Goal: Task Accomplishment & Management: Manage account settings

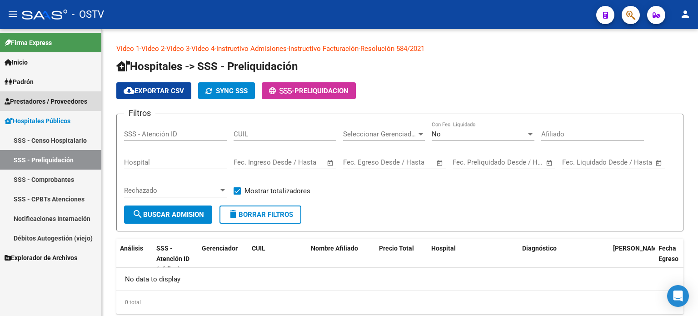
click at [42, 105] on span "Prestadores / Proveedores" at bounding box center [46, 101] width 83 height 10
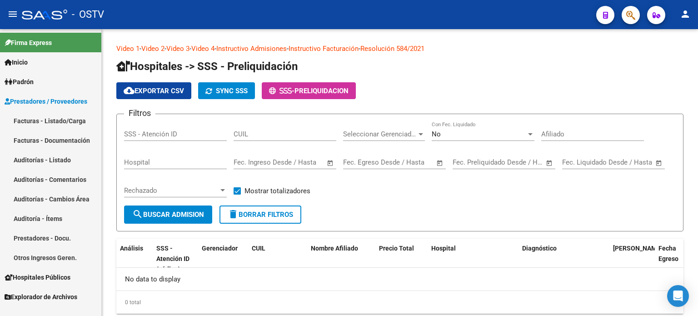
click at [40, 161] on link "Auditorías - Listado" at bounding box center [50, 160] width 101 height 20
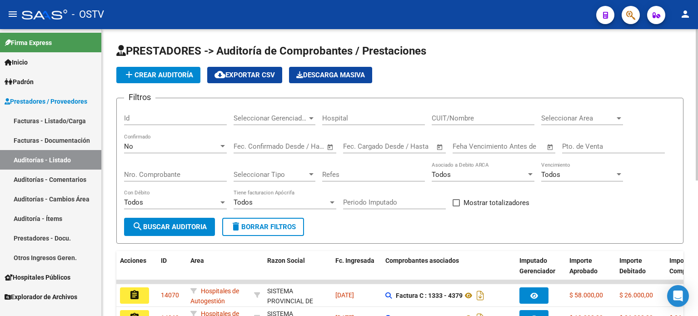
click at [148, 145] on div "No" at bounding box center [171, 146] width 95 height 8
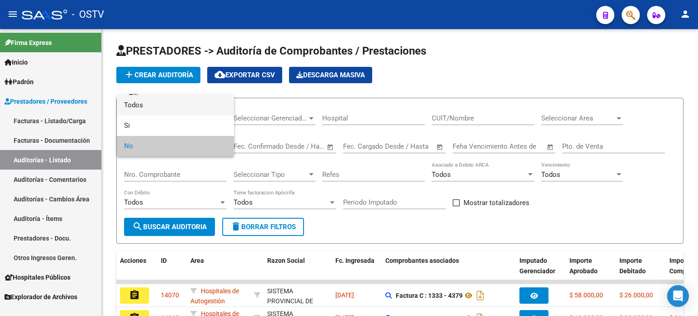
click at [149, 107] on span "Todos" at bounding box center [175, 105] width 103 height 20
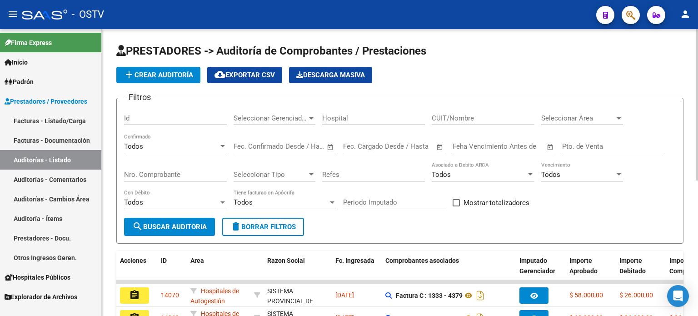
drag, startPoint x: 568, startPoint y: 152, endPoint x: 568, endPoint y: 145, distance: 6.4
click at [568, 148] on div "Pto. de Venta" at bounding box center [613, 144] width 103 height 20
type input "2"
click at [173, 174] on input "Nro. Comprobante" at bounding box center [175, 174] width 103 height 8
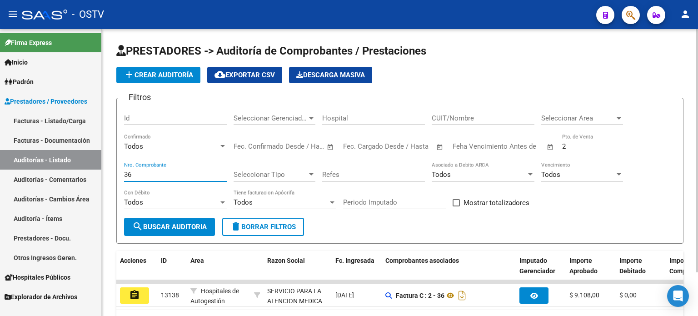
scroll to position [0, 496]
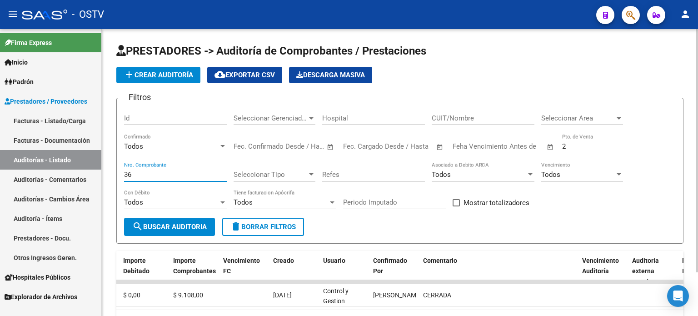
drag, startPoint x: 133, startPoint y: 171, endPoint x: 115, endPoint y: 172, distance: 18.7
click at [115, 172] on div "PRESTADORES -> Auditoría de Comprobantes / Prestaciones add Crear Auditoría clo…" at bounding box center [400, 195] width 596 height 333
type input "147"
drag, startPoint x: 576, startPoint y: 144, endPoint x: 553, endPoint y: 145, distance: 22.7
click at [553, 145] on div "Filtros Id Seleccionar Gerenciador Seleccionar Gerenciador Hospital CUIT/Nombre…" at bounding box center [400, 161] width 552 height 112
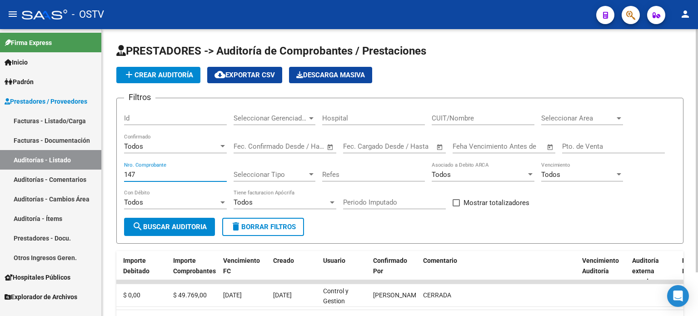
drag, startPoint x: 140, startPoint y: 171, endPoint x: 123, endPoint y: 172, distance: 17.3
click at [123, 172] on form "Filtros Id Seleccionar Gerenciador Seleccionar Gerenciador Hospital CUIT/Nombre…" at bounding box center [399, 171] width 567 height 146
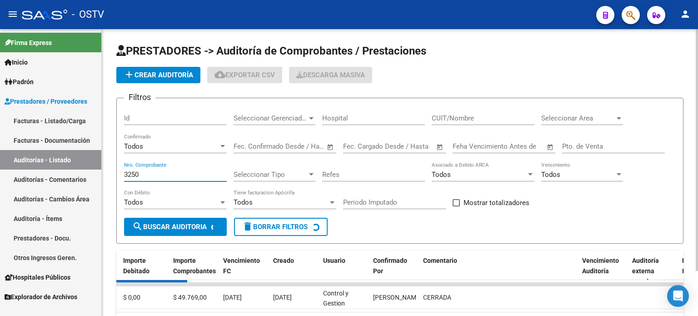
scroll to position [0, 0]
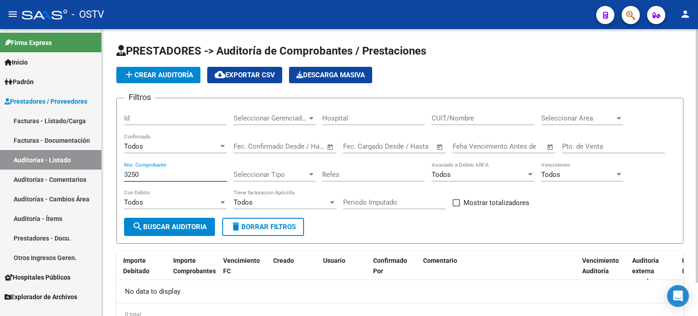
drag, startPoint x: 139, startPoint y: 172, endPoint x: 119, endPoint y: 172, distance: 20.9
click at [119, 172] on form "Filtros Id Seleccionar Gerenciador Seleccionar Gerenciador Hospital CUIT/Nombre…" at bounding box center [399, 171] width 567 height 146
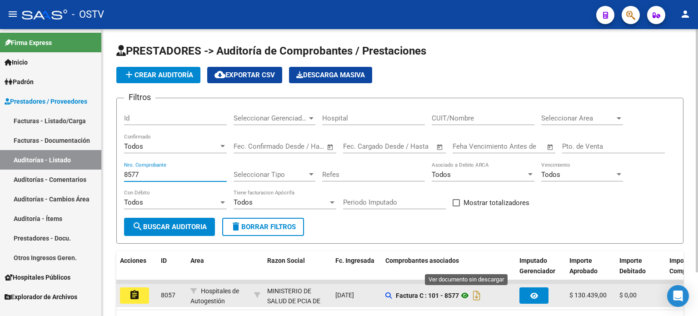
click at [468, 294] on icon at bounding box center [465, 295] width 12 height 11
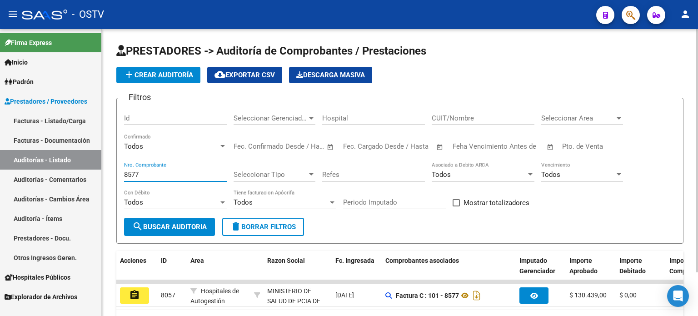
drag, startPoint x: 145, startPoint y: 170, endPoint x: 115, endPoint y: 170, distance: 30.4
click at [115, 170] on div "PRESTADORES -> Auditoría de Comprobantes / Prestaciones add Crear Auditoría clo…" at bounding box center [400, 195] width 596 height 333
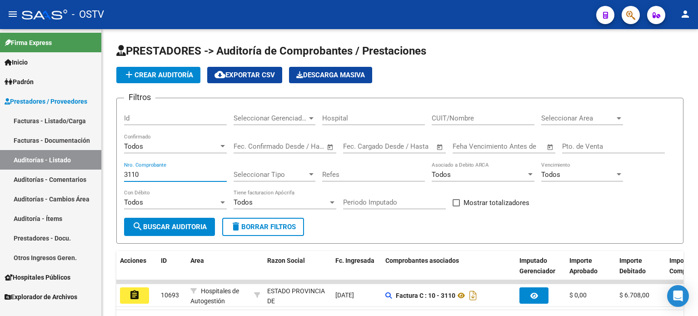
type input "3110"
click at [50, 120] on link "Facturas - Listado/Carga" at bounding box center [50, 121] width 101 height 20
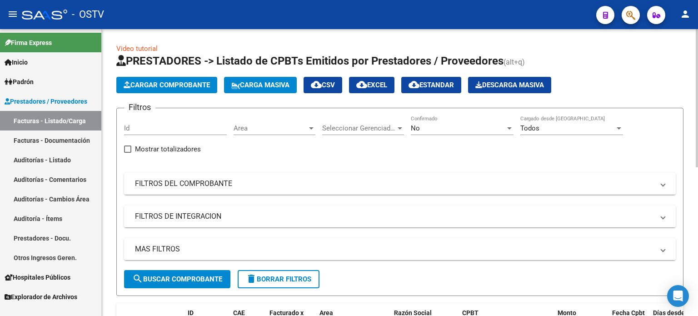
click at [425, 131] on div "No" at bounding box center [458, 128] width 95 height 8
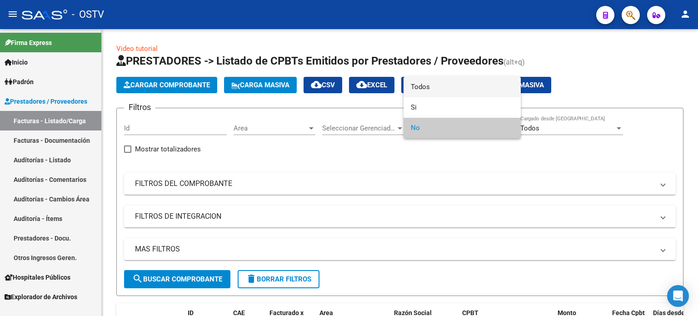
click at [425, 90] on span "Todos" at bounding box center [462, 87] width 103 height 20
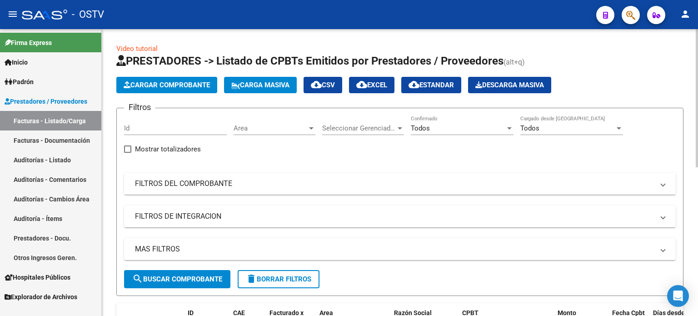
click at [199, 188] on mat-panel-title "FILTROS DEL COMPROBANTE" at bounding box center [394, 184] width 519 height 10
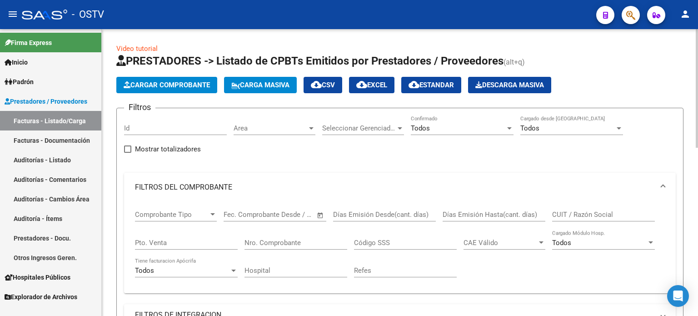
click at [277, 245] on input "Nro. Comprobante" at bounding box center [295, 243] width 103 height 8
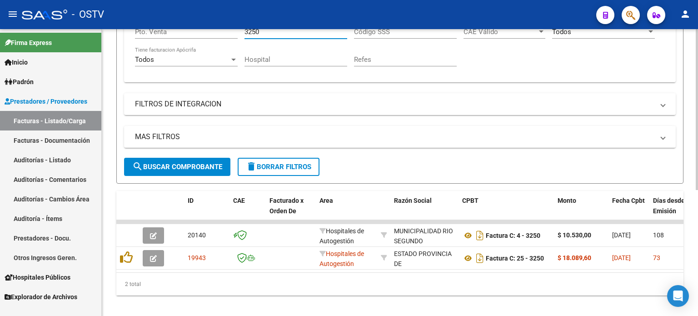
scroll to position [225, 0]
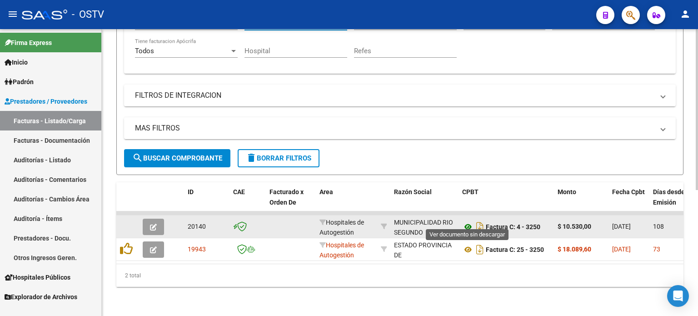
click at [467, 221] on icon at bounding box center [468, 226] width 12 height 11
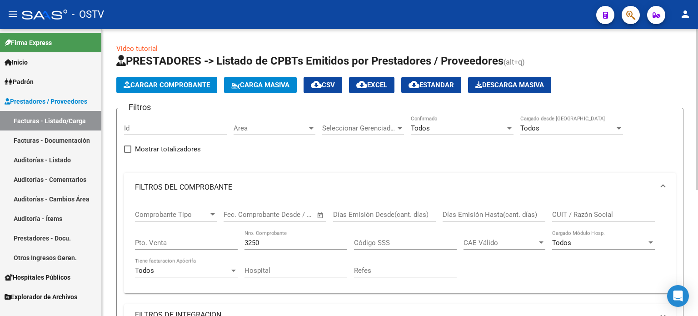
scroll to position [91, 0]
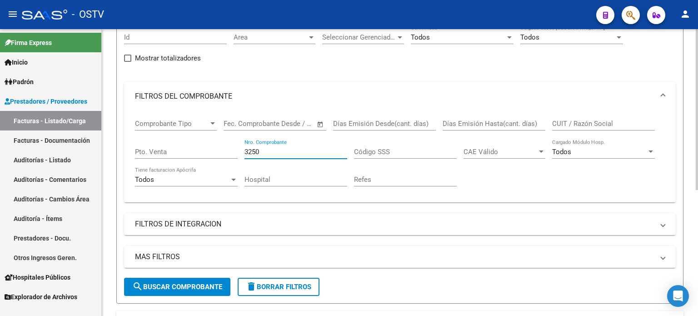
drag, startPoint x: 264, startPoint y: 150, endPoint x: 223, endPoint y: 149, distance: 41.4
click at [224, 149] on div "Comprobante Tipo Comprobante Tipo Fecha inicio – Fecha fin Fec. Comprobante Des…" at bounding box center [400, 153] width 530 height 84
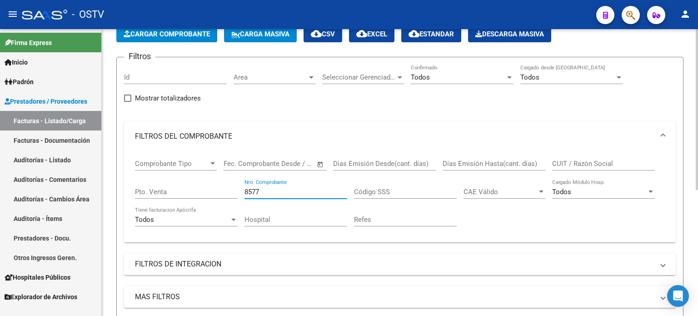
scroll to position [0, 0]
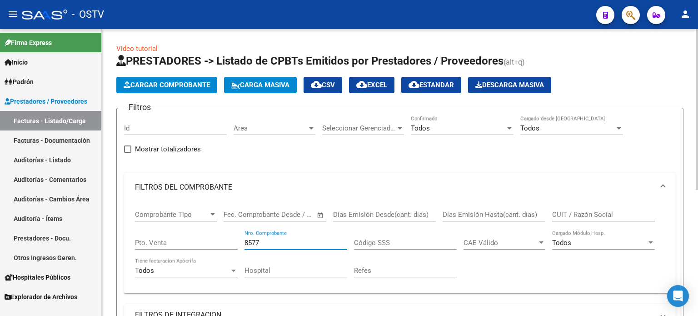
click at [264, 239] on input "8577" at bounding box center [295, 243] width 103 height 8
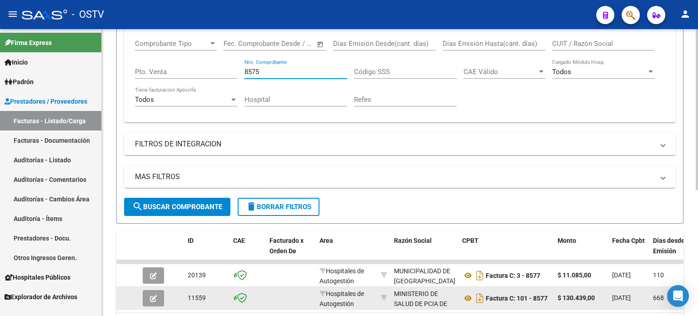
scroll to position [134, 0]
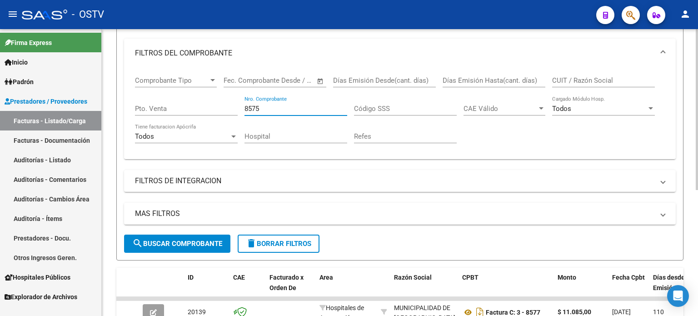
drag, startPoint x: 264, startPoint y: 108, endPoint x: 231, endPoint y: 108, distance: 33.6
click at [231, 108] on div "Comprobante Tipo Comprobante Tipo Fecha inicio – Fecha fin Fec. Comprobante Des…" at bounding box center [400, 110] width 530 height 84
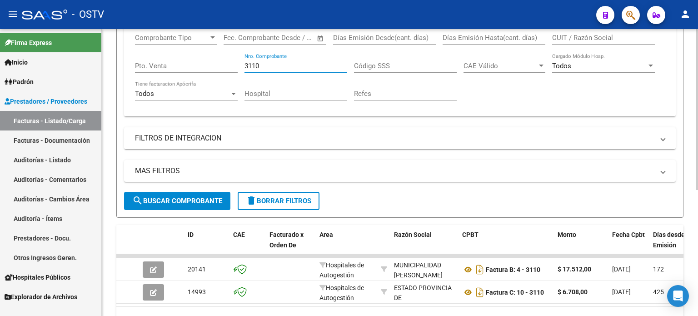
scroll to position [225, 0]
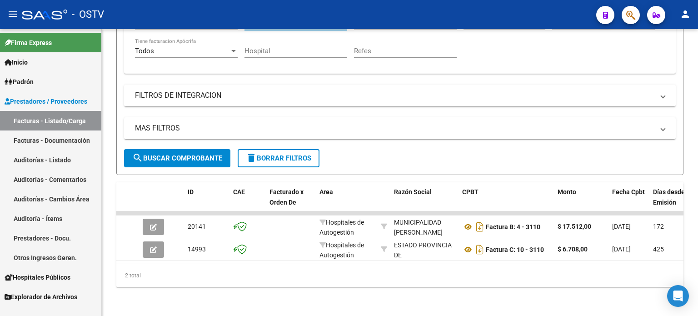
type input "3110"
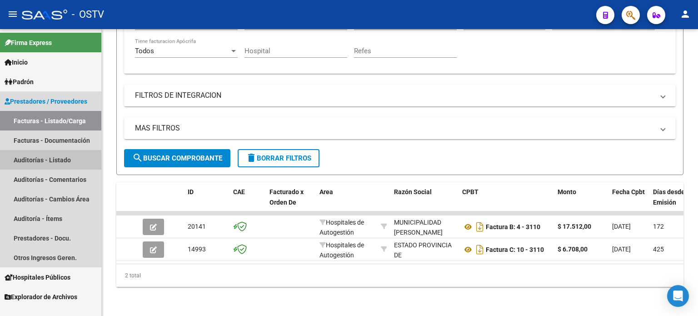
click at [55, 160] on link "Auditorías - Listado" at bounding box center [50, 160] width 101 height 20
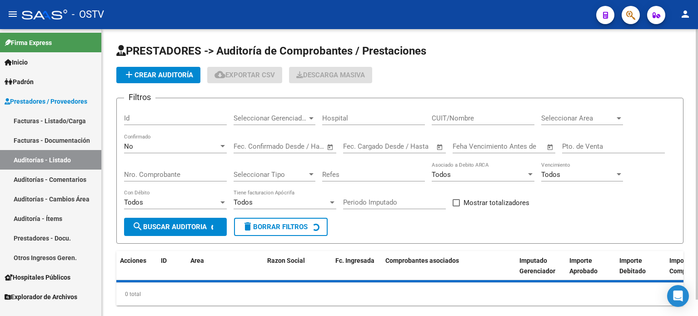
click at [146, 143] on div "No" at bounding box center [171, 146] width 95 height 8
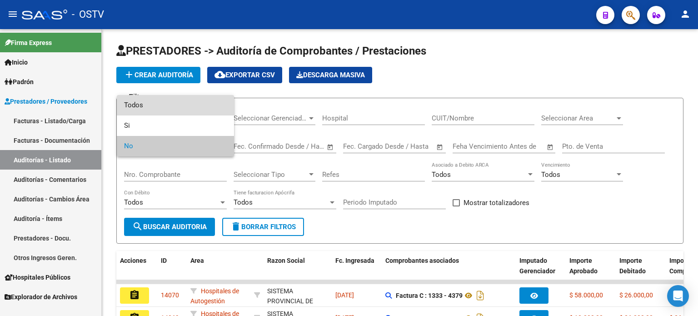
click at [148, 109] on span "Todos" at bounding box center [175, 105] width 103 height 20
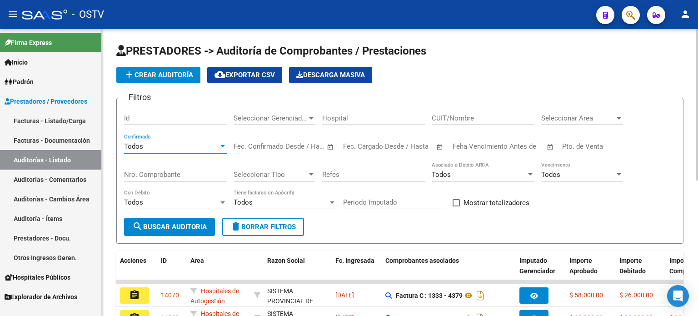
click at [575, 142] on input "Pto. de Venta" at bounding box center [613, 146] width 103 height 8
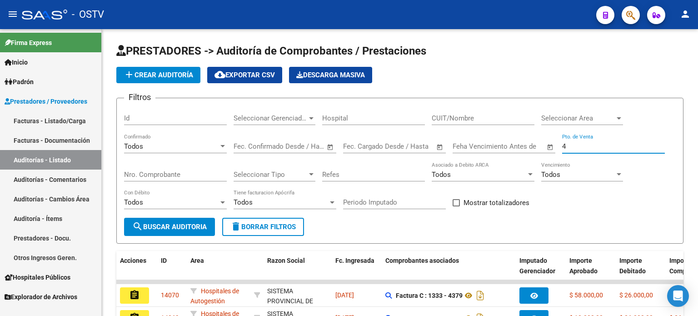
type input "4"
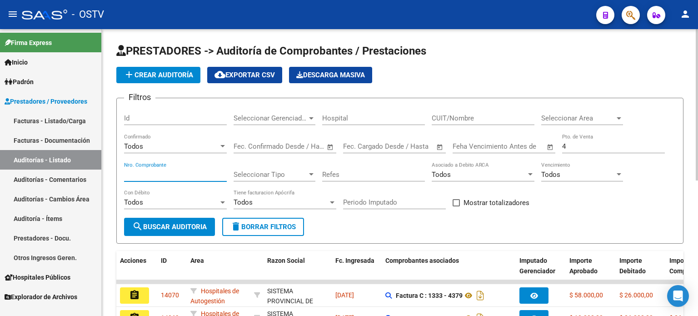
click at [144, 171] on input "Nro. Comprobante" at bounding box center [175, 174] width 103 height 8
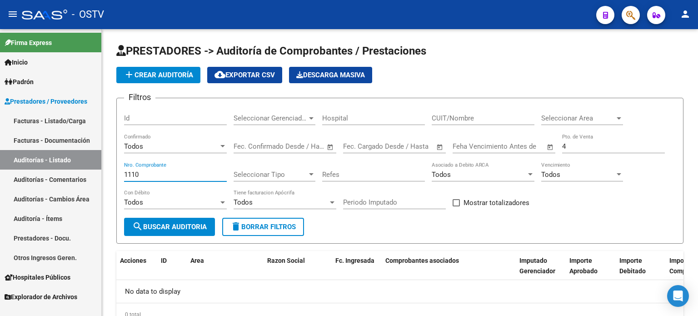
type input "1110"
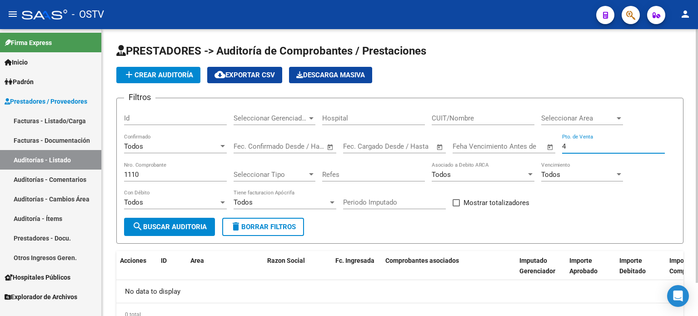
drag, startPoint x: 570, startPoint y: 146, endPoint x: 556, endPoint y: 146, distance: 13.6
click at [556, 146] on div "Filtros Id Seleccionar Gerenciador Seleccionar Gerenciador Hospital CUIT/Nombre…" at bounding box center [400, 161] width 552 height 112
click at [591, 144] on input "4" at bounding box center [613, 146] width 103 height 8
type input "19"
drag, startPoint x: 142, startPoint y: 172, endPoint x: 116, endPoint y: 172, distance: 25.4
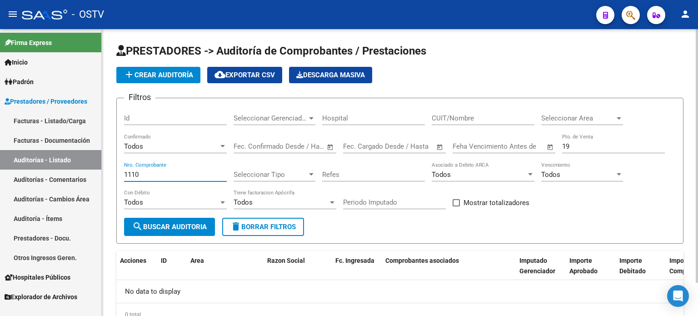
click at [116, 172] on form "Filtros Id Seleccionar Gerenciador Seleccionar Gerenciador Hospital CUIT/Nombre…" at bounding box center [399, 171] width 567 height 146
type input "296"
drag, startPoint x: 54, startPoint y: 123, endPoint x: 83, endPoint y: 165, distance: 50.9
click at [54, 123] on link "Facturas - Listado/Carga" at bounding box center [50, 121] width 101 height 20
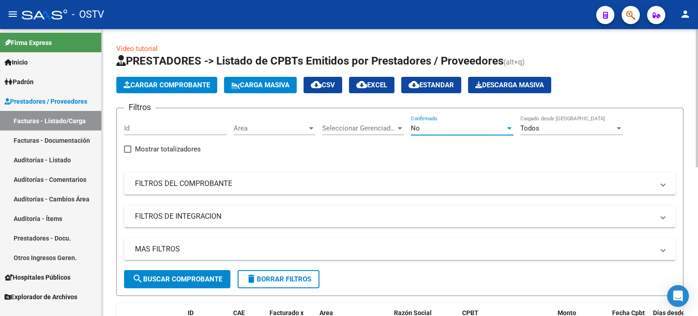
click at [440, 124] on div "No" at bounding box center [458, 128] width 95 height 8
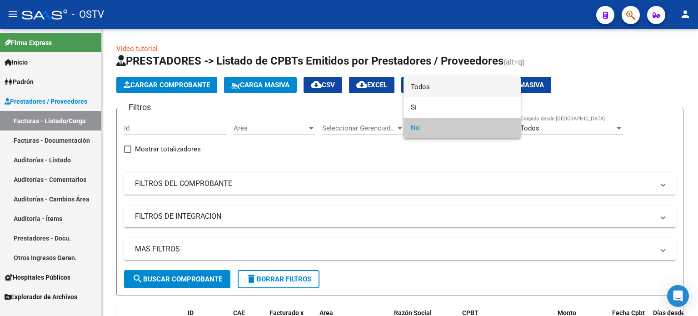
click at [429, 94] on span "Todos" at bounding box center [462, 87] width 103 height 20
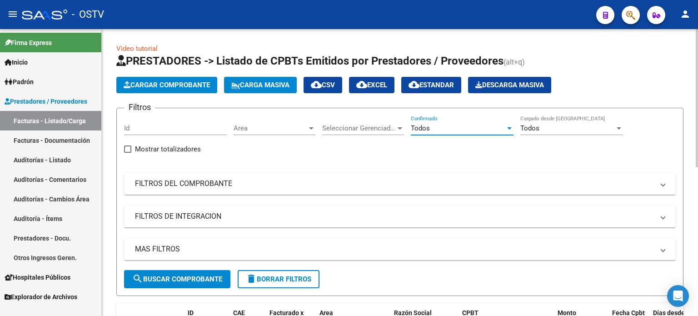
click at [307, 192] on mat-expansion-panel-header "FILTROS DEL COMPROBANTE" at bounding box center [400, 184] width 552 height 22
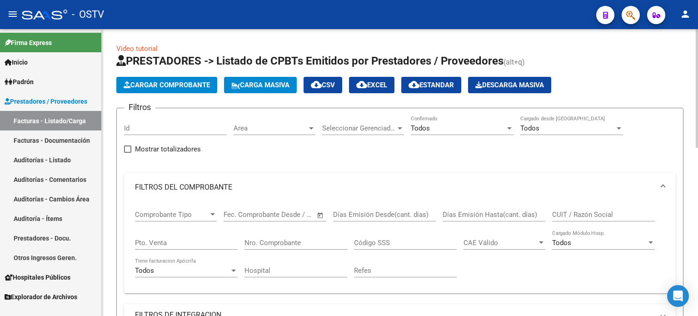
click at [216, 242] on input "Pto. Venta" at bounding box center [186, 243] width 103 height 8
type input "19"
click at [279, 241] on input "Nro. Comprobante" at bounding box center [295, 243] width 103 height 8
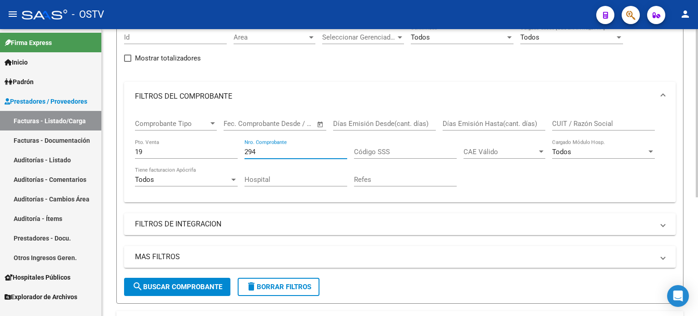
scroll to position [182, 0]
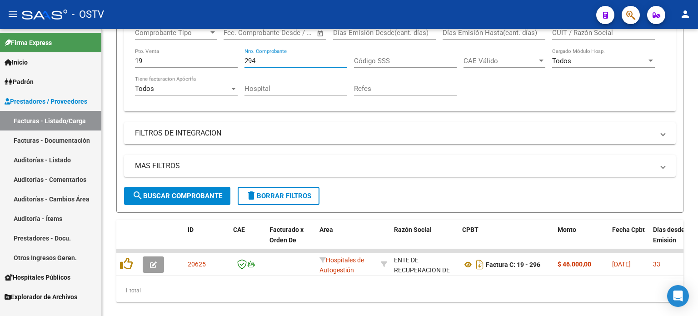
type input "294"
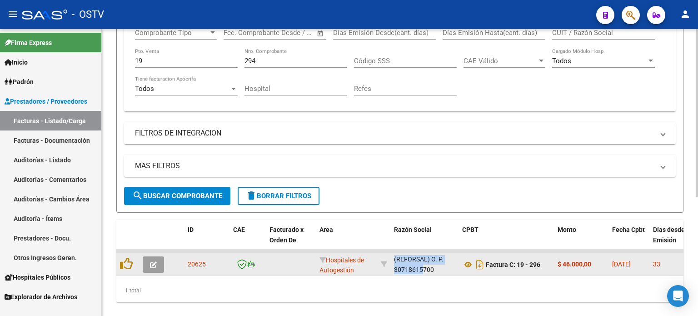
drag, startPoint x: 408, startPoint y: 263, endPoint x: 414, endPoint y: 269, distance: 8.4
click at [414, 269] on div "ENTE DE RECUPERACION DE FONDOS PARA EL FORTALECIMIENTO DEL SISTEMA DE [PERSON_N…" at bounding box center [424, 264] width 61 height 19
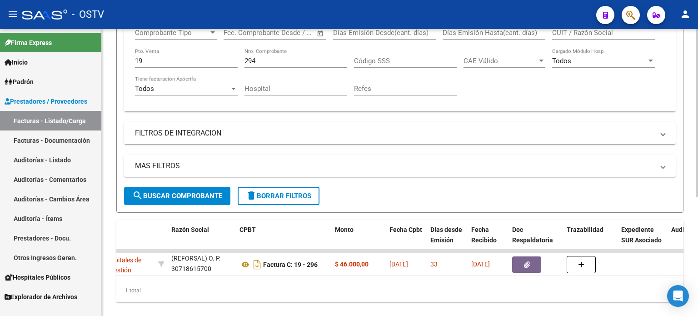
scroll to position [0, 204]
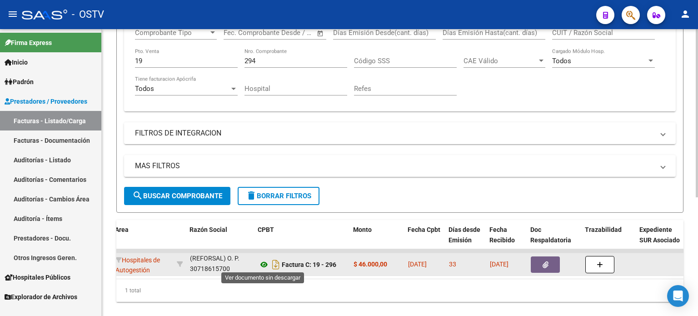
click at [264, 263] on icon at bounding box center [264, 264] width 12 height 11
click at [553, 265] on button "button" at bounding box center [545, 264] width 29 height 16
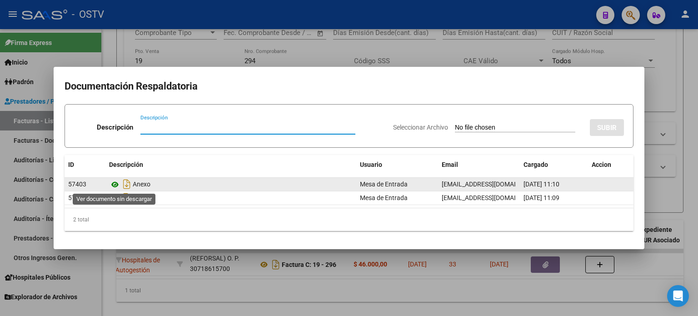
click at [116, 183] on icon at bounding box center [115, 184] width 12 height 11
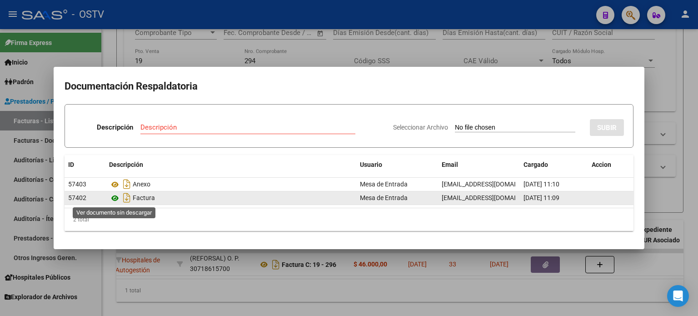
click at [115, 196] on icon at bounding box center [115, 198] width 12 height 11
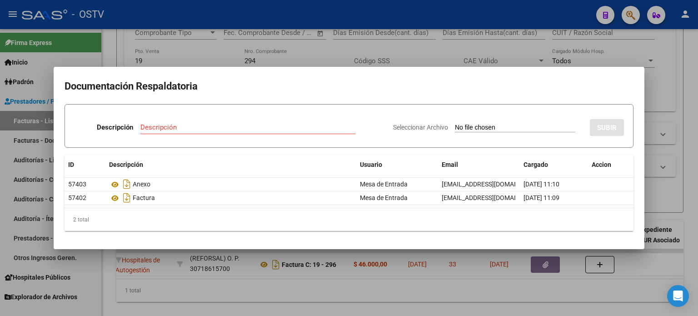
click at [331, 53] on div at bounding box center [349, 158] width 698 height 316
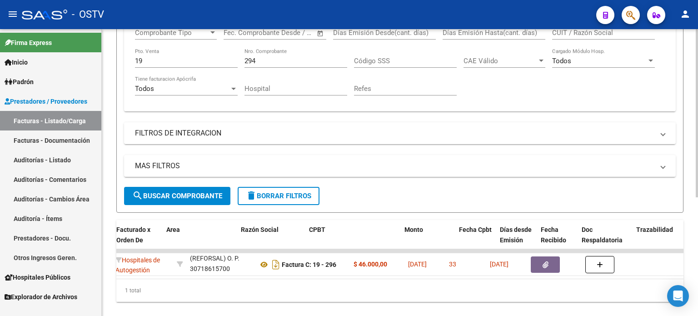
scroll to position [0, 0]
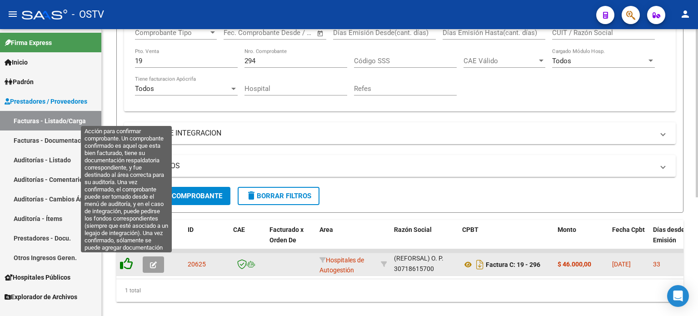
click at [127, 259] on icon at bounding box center [126, 263] width 13 height 13
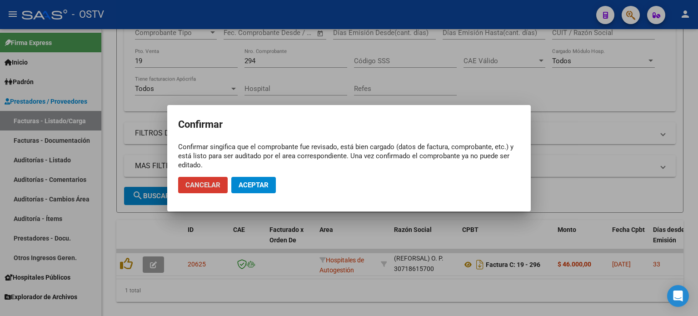
click at [262, 188] on span "Aceptar" at bounding box center [254, 185] width 30 height 8
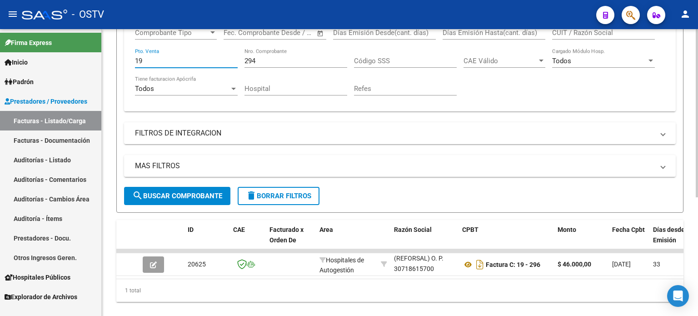
drag, startPoint x: 145, startPoint y: 61, endPoint x: 131, endPoint y: 60, distance: 14.2
click at [131, 60] on div "Comprobante Tipo Comprobante Tipo Fecha inicio – Fecha fin Fec. Comprobante Des…" at bounding box center [400, 65] width 552 height 91
type input "4"
drag, startPoint x: 261, startPoint y: 59, endPoint x: 235, endPoint y: 59, distance: 25.4
click at [241, 59] on div "Comprobante Tipo Comprobante Tipo Fecha inicio – Fecha fin Fec. Comprobante Des…" at bounding box center [400, 62] width 530 height 84
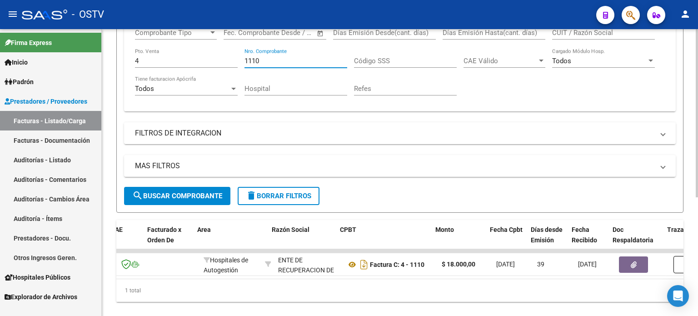
scroll to position [0, 122]
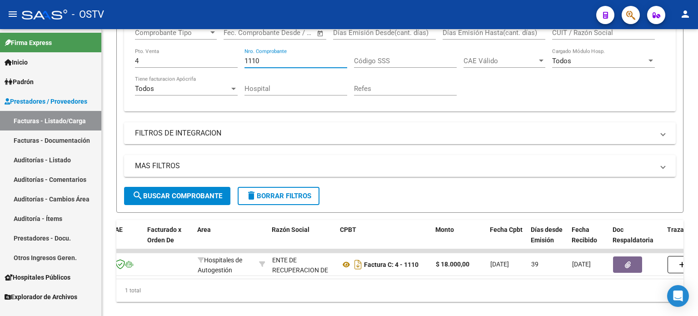
type input "1110"
click at [49, 161] on link "Auditorías - Listado" at bounding box center [50, 160] width 101 height 20
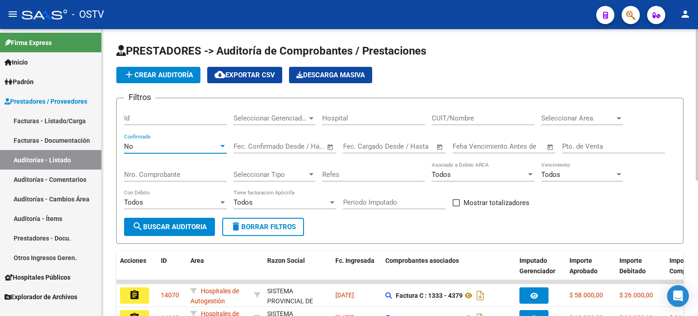
click at [154, 148] on div "No" at bounding box center [171, 146] width 95 height 8
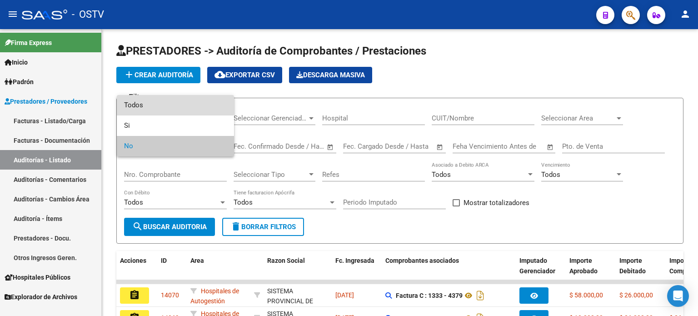
click at [157, 105] on span "Todos" at bounding box center [175, 105] width 103 height 20
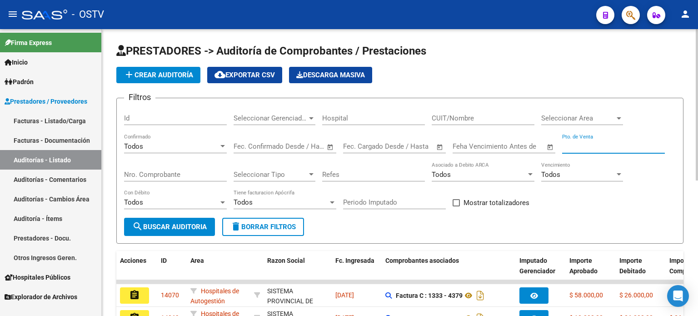
click at [598, 144] on input "Pto. de Venta" at bounding box center [613, 146] width 103 height 8
type input "167"
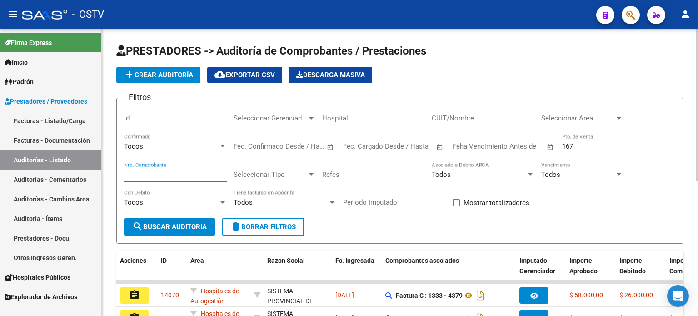
click at [157, 172] on input "Nro. Comprobante" at bounding box center [175, 174] width 103 height 8
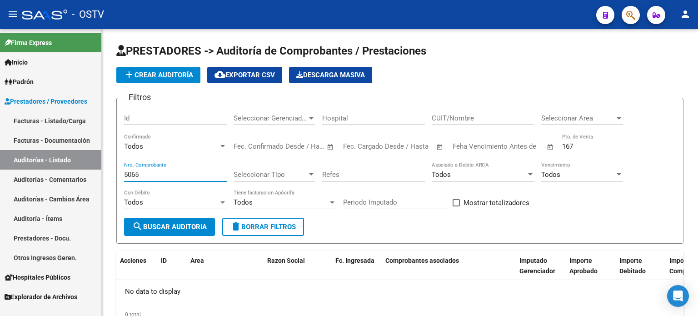
type input "5065"
drag, startPoint x: 134, startPoint y: 170, endPoint x: 99, endPoint y: 165, distance: 35.4
click at [100, 165] on mat-sidenav-container "Firma Express Inicio Instructivos Contacto OS Padrón Afiliados Empadronados Mov…" at bounding box center [349, 172] width 698 height 287
paste input "number"
paste input "19898"
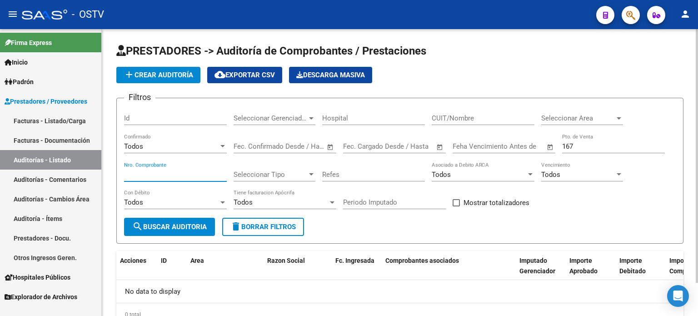
drag, startPoint x: 137, startPoint y: 171, endPoint x: 111, endPoint y: 170, distance: 26.4
click at [111, 170] on div "PRESTADORES -> Auditoría de Comprobantes / Prestaciones add Crear Auditoría clo…" at bounding box center [400, 192] width 596 height 326
type input "19898"
drag, startPoint x: 581, startPoint y: 143, endPoint x: 534, endPoint y: 138, distance: 47.5
click at [534, 138] on div "Filtros Id Seleccionar Gerenciador Seleccionar Gerenciador Hospital CUIT/Nombre…" at bounding box center [400, 161] width 552 height 112
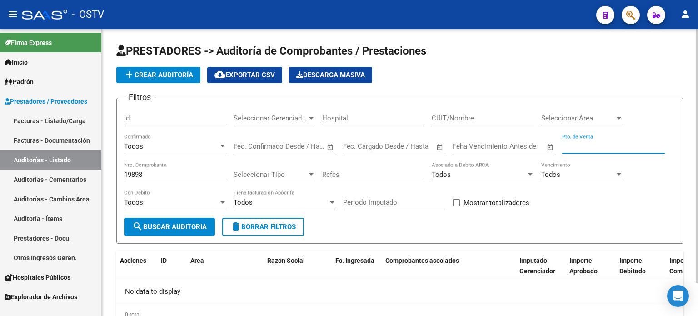
click at [189, 230] on button "search Buscar Auditoria" at bounding box center [169, 227] width 91 height 18
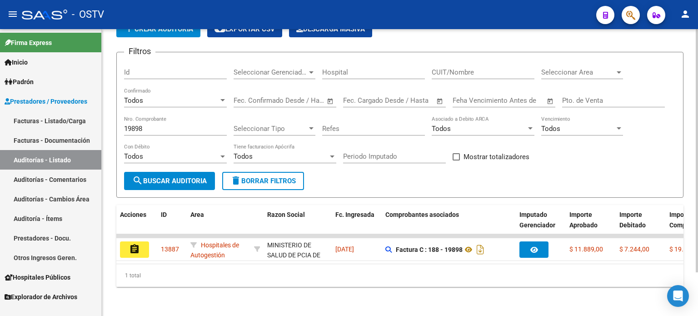
scroll to position [51, 0]
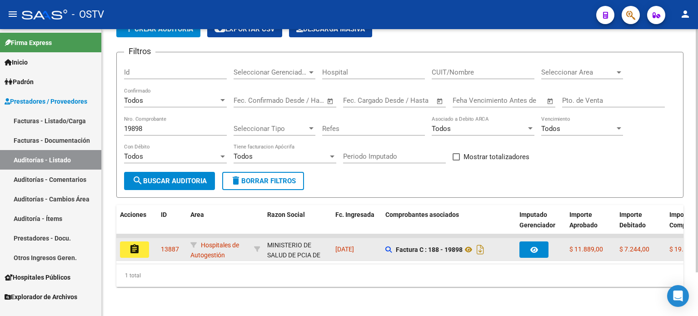
click at [139, 248] on button "assignment" at bounding box center [134, 249] width 29 height 16
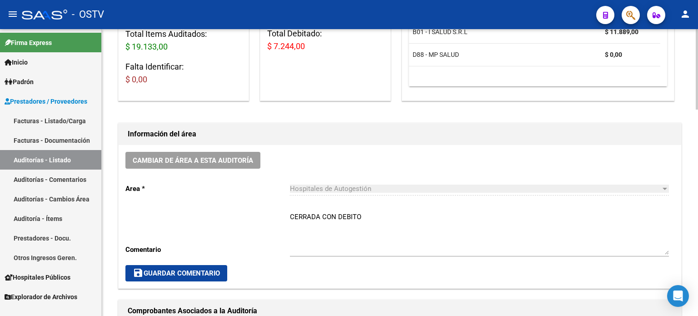
scroll to position [182, 0]
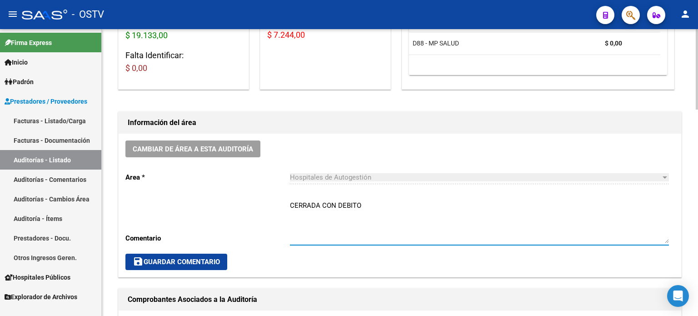
drag, startPoint x: 359, startPoint y: 204, endPoint x: 338, endPoint y: 201, distance: 20.6
click at [338, 201] on textarea "CERRADA CON DEBITO" at bounding box center [479, 221] width 379 height 43
type textarea "CERRADA CON NC"
click at [154, 259] on span "save Guardar Comentario" at bounding box center [176, 262] width 87 height 8
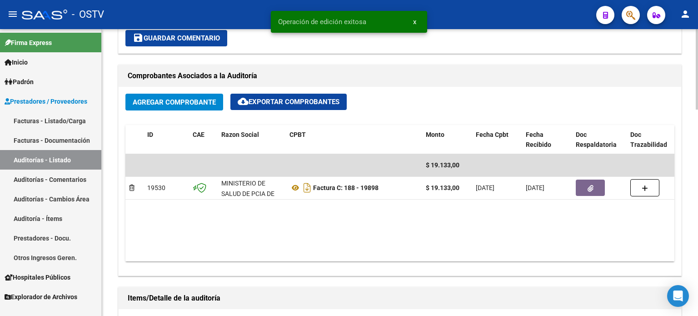
scroll to position [409, 0]
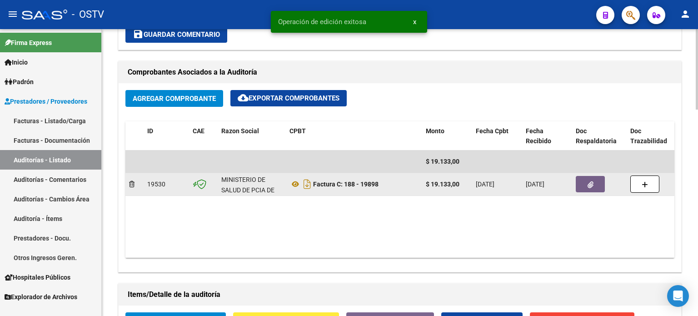
click at [591, 183] on icon "button" at bounding box center [591, 184] width 6 height 7
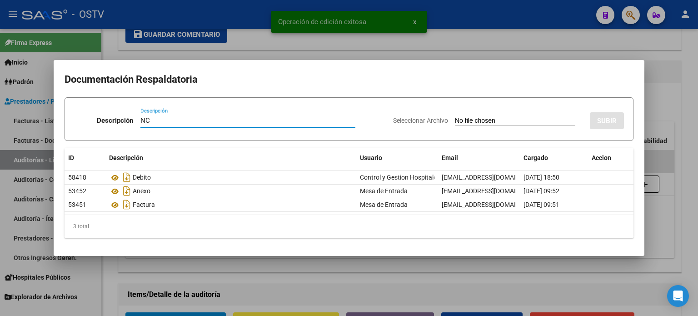
type input "NC"
click at [469, 121] on input "Seleccionar Archivo" at bounding box center [515, 121] width 120 height 9
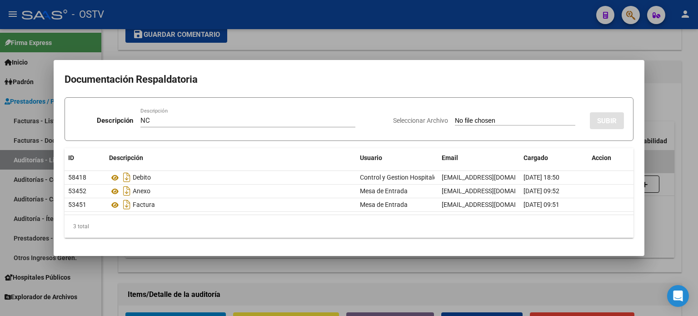
type input "C:\fakepath\188-19898.pdf"
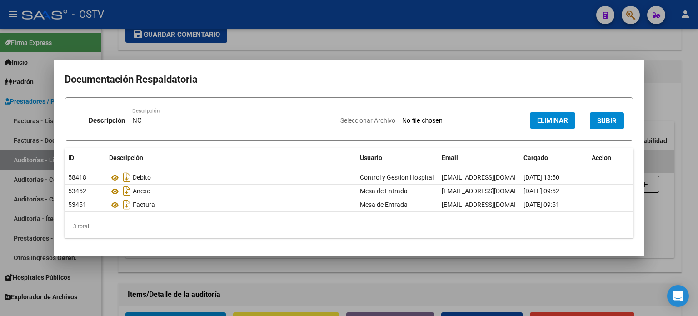
click at [612, 118] on span "SUBIR" at bounding box center [607, 121] width 20 height 8
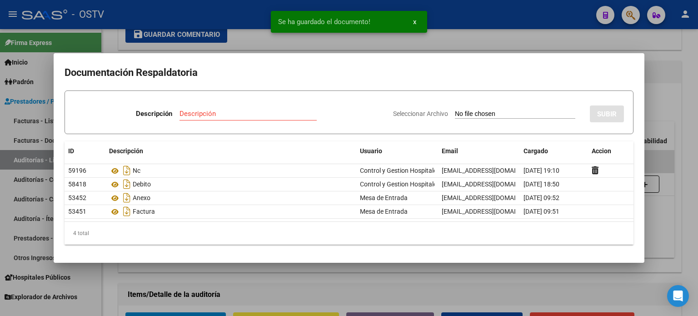
click at [660, 87] on div at bounding box center [349, 158] width 698 height 316
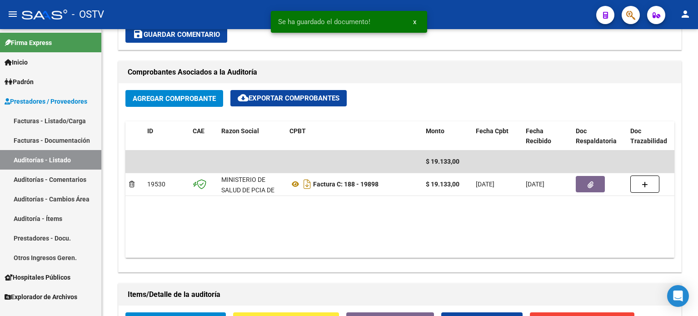
click at [61, 158] on link "Auditorías - Listado" at bounding box center [50, 160] width 101 height 20
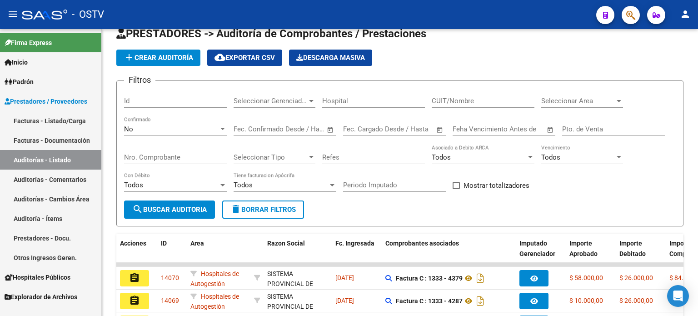
scroll to position [256, 0]
